Goal: Transaction & Acquisition: Purchase product/service

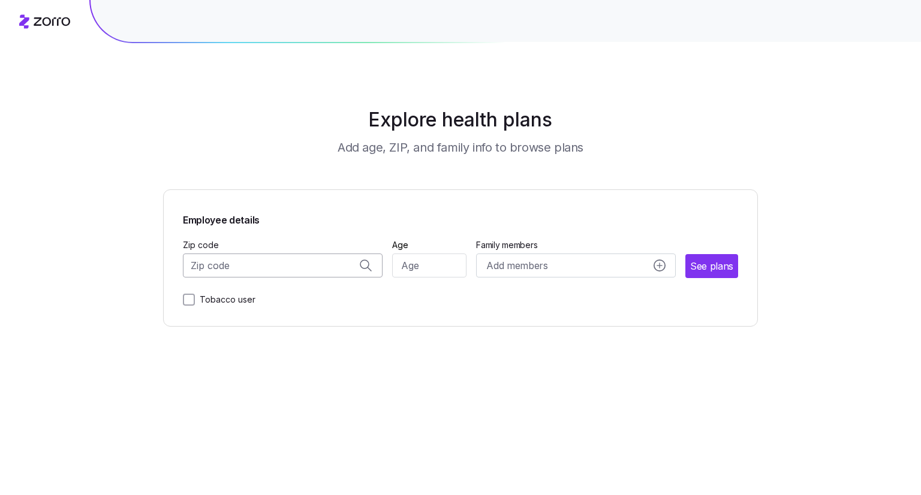
click at [271, 267] on input "Zip code" at bounding box center [283, 266] width 200 height 24
drag, startPoint x: 336, startPoint y: 298, endPoint x: 405, endPoint y: 266, distance: 76.7
click at [405, 266] on div "Zip code 11559 11559, [GEOGRAPHIC_DATA], [GEOGRAPHIC_DATA] Age Family members A…" at bounding box center [460, 257] width 555 height 41
type input "11559"
drag, startPoint x: 405, startPoint y: 266, endPoint x: 273, endPoint y: 262, distance: 131.9
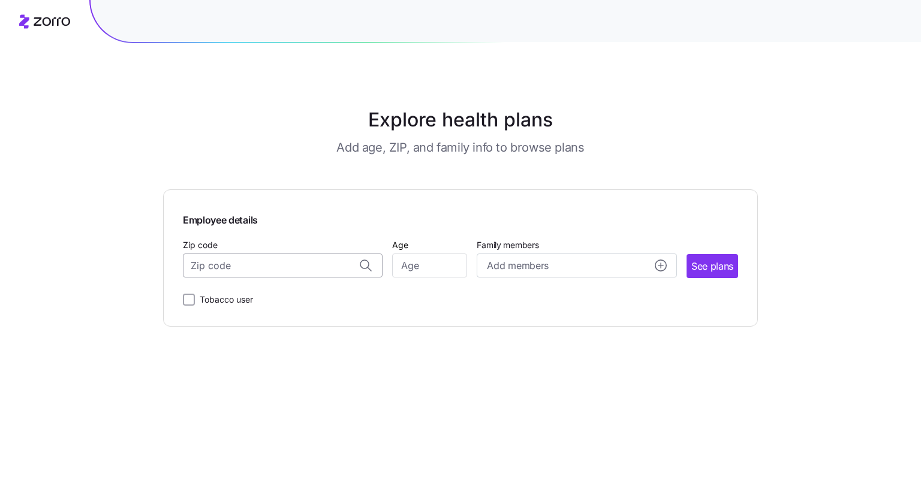
click at [273, 262] on input "Zip code" at bounding box center [283, 266] width 200 height 24
click at [269, 294] on span "11559, [GEOGRAPHIC_DATA], [GEOGRAPHIC_DATA]" at bounding box center [281, 297] width 168 height 15
type input "11559, [GEOGRAPHIC_DATA], [GEOGRAPHIC_DATA]"
click at [417, 264] on input "Age" at bounding box center [429, 266] width 75 height 24
type input "30"
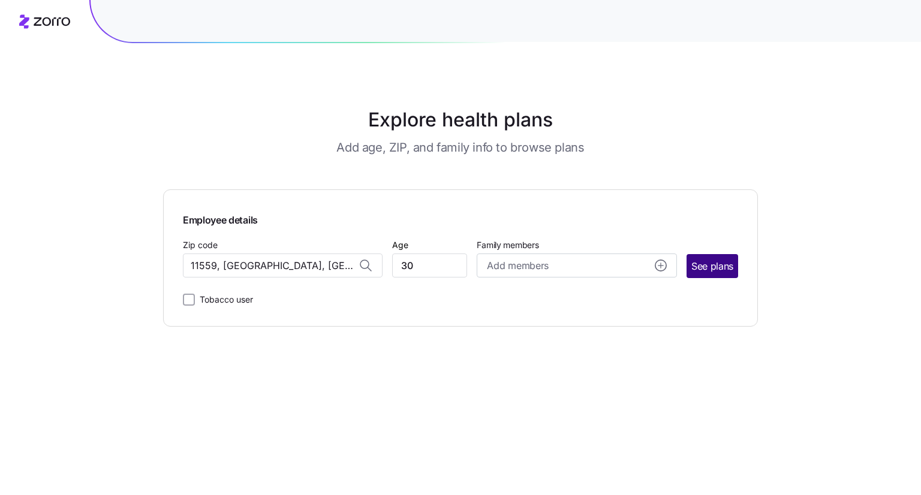
click at [704, 263] on span "See plans" at bounding box center [712, 266] width 42 height 15
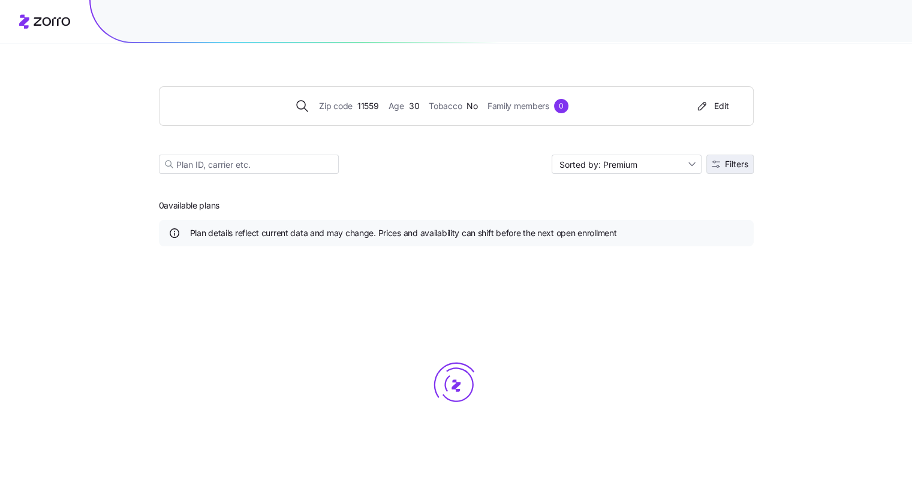
click at [727, 168] on span "Filters" at bounding box center [736, 164] width 23 height 8
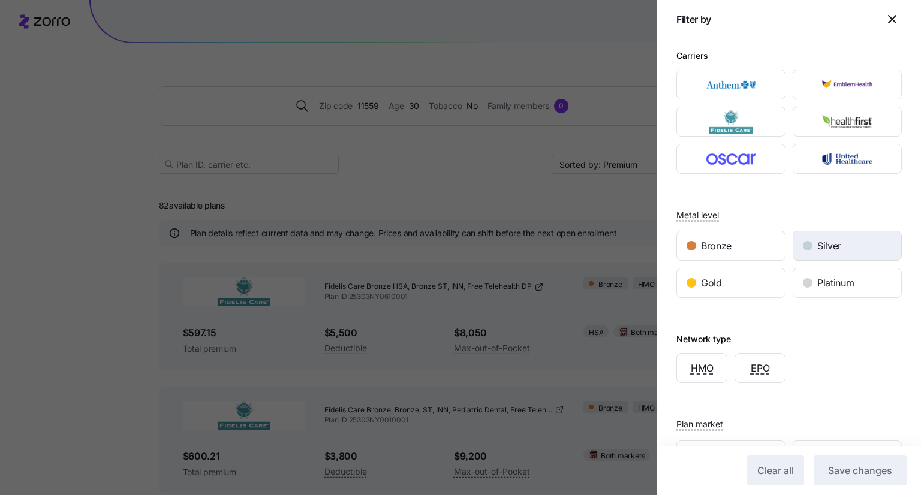
click at [819, 243] on span "Silver" at bounding box center [829, 246] width 24 height 15
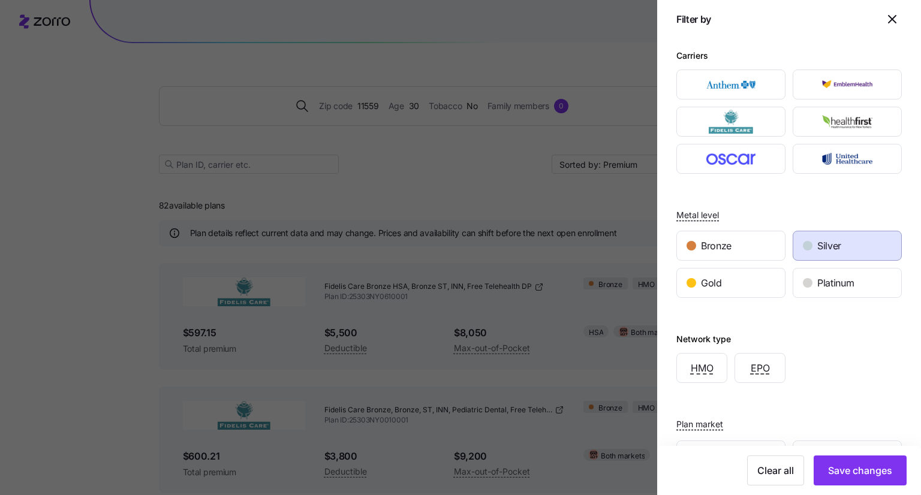
scroll to position [1, 0]
click at [738, 125] on img "button" at bounding box center [731, 120] width 88 height 24
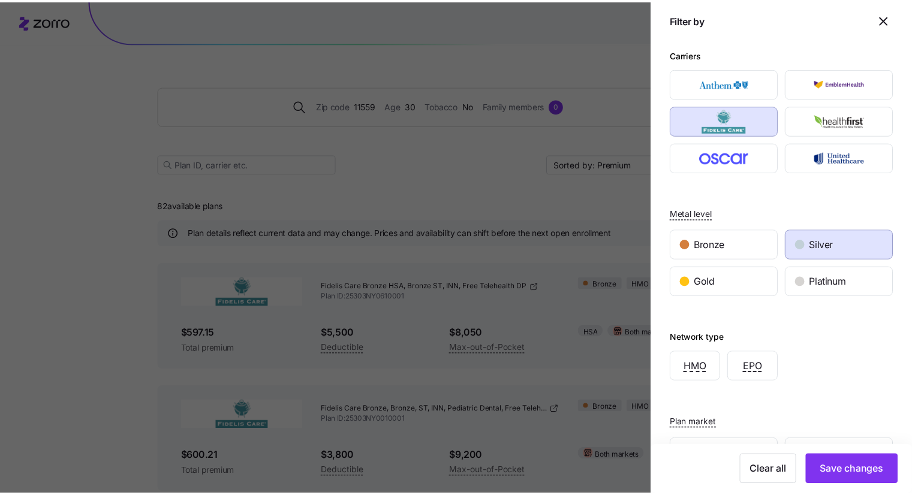
scroll to position [165, 0]
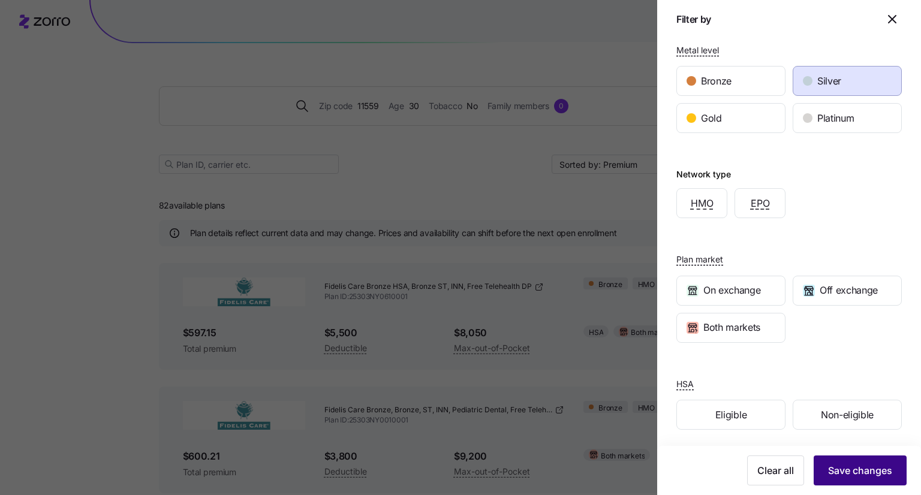
click at [834, 466] on span "Save changes" at bounding box center [860, 470] width 64 height 14
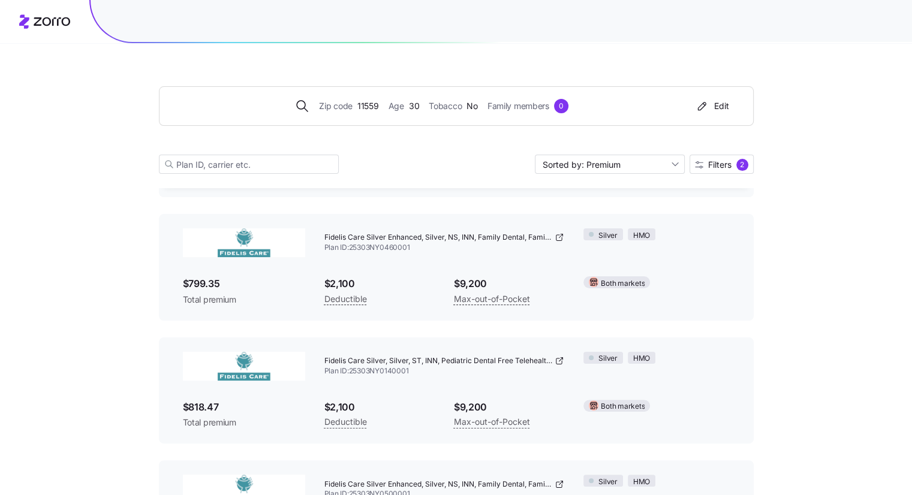
scroll to position [170, 0]
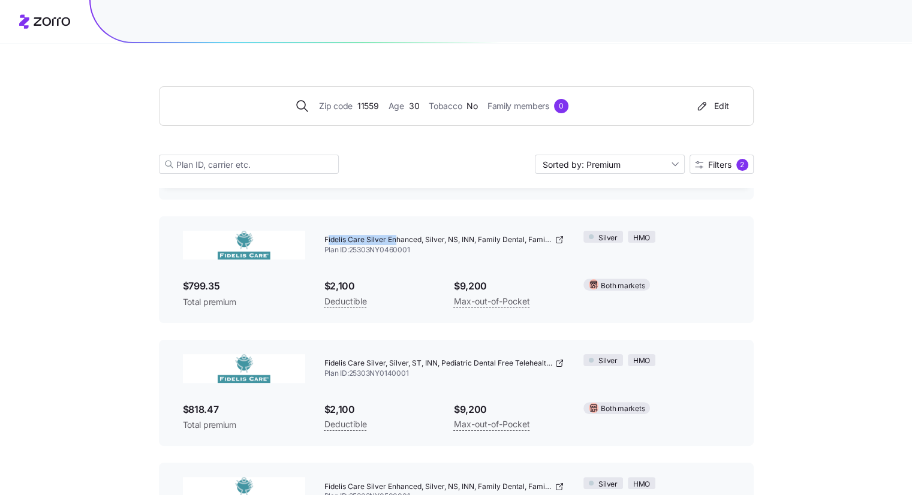
drag, startPoint x: 326, startPoint y: 236, endPoint x: 393, endPoint y: 234, distance: 67.2
click at [393, 234] on div "Fidelis Care Silver Enhanced, Silver, NS, INN, Family Dental, Family Vision, Fr…" at bounding box center [444, 245] width 240 height 29
click at [420, 238] on span "Fidelis Care Silver Enhanced, Silver, NS, INN, Family Dental, Family Vision, Fr…" at bounding box center [438, 240] width 228 height 10
drag, startPoint x: 420, startPoint y: 238, endPoint x: 321, endPoint y: 240, distance: 98.3
click at [321, 240] on div "Fidelis Care Silver Enhanced, Silver, NS, INN, Family Dental, Family Vision, Fr…" at bounding box center [445, 245] width 260 height 48
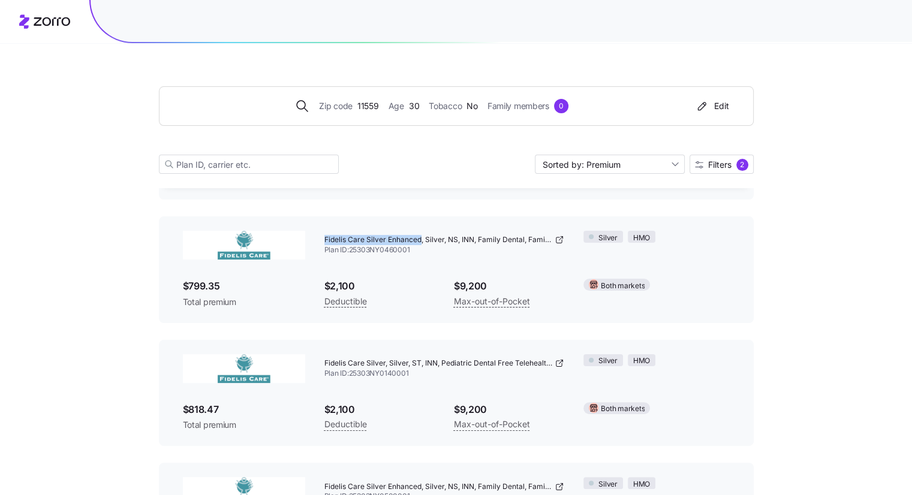
copy span "Fidelis Care Silver Enhanced"
